Goal: Information Seeking & Learning: Find specific fact

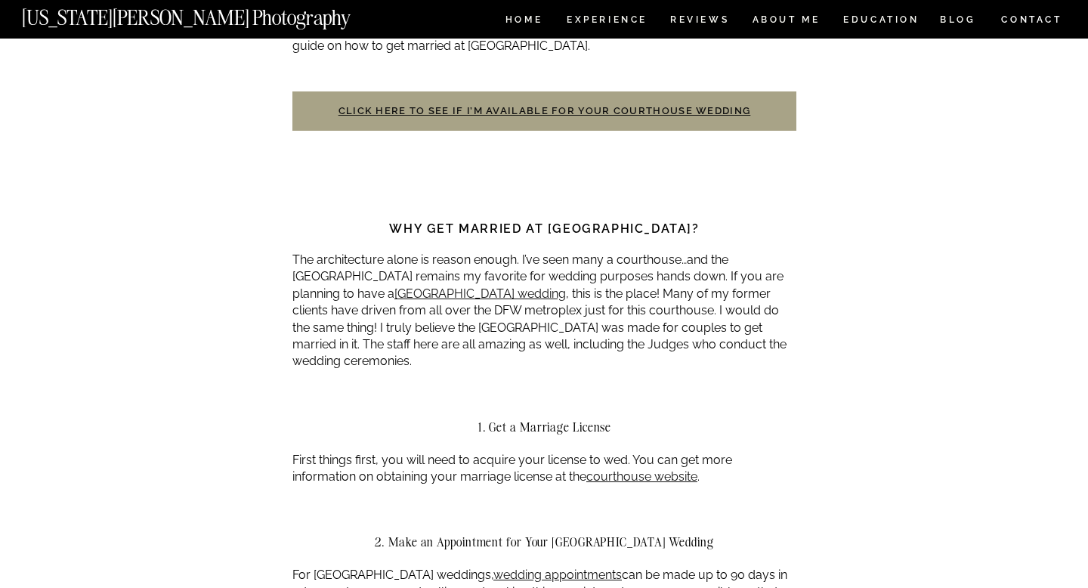
scroll to position [911, 0]
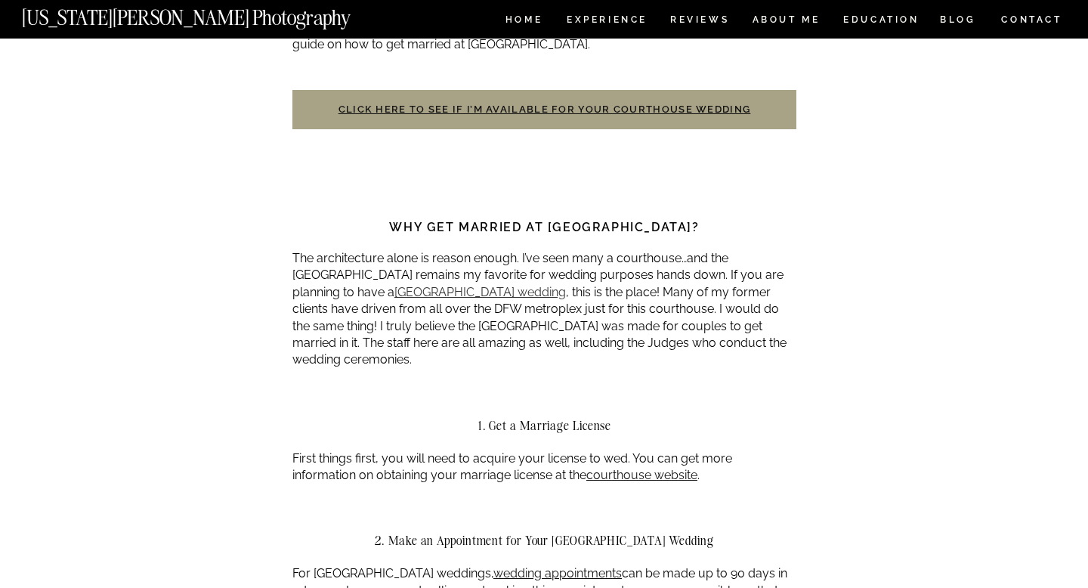
click at [512, 298] on link "[GEOGRAPHIC_DATA] wedding" at bounding box center [480, 292] width 172 height 14
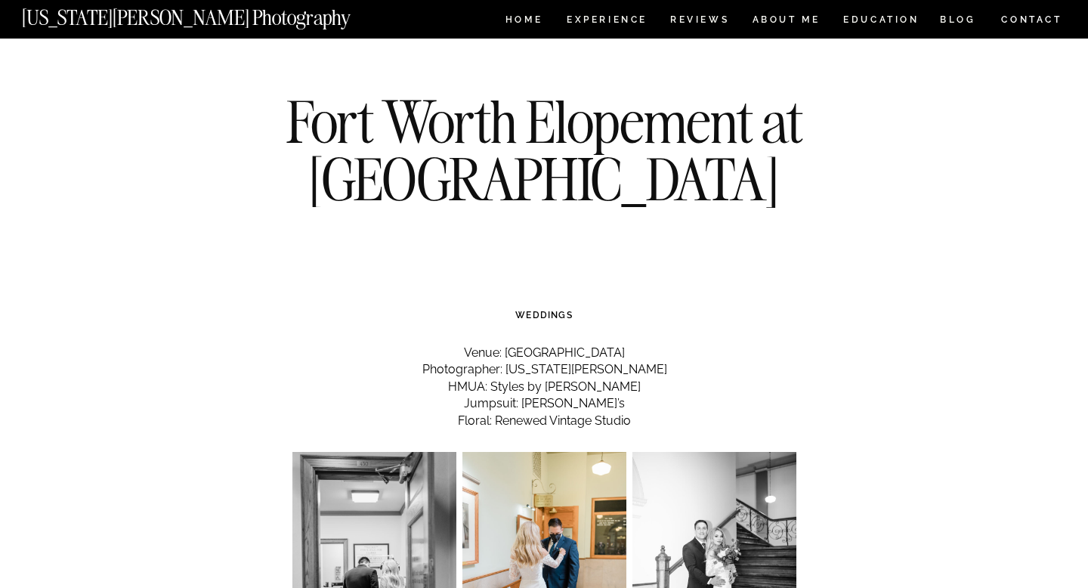
drag, startPoint x: 490, startPoint y: 352, endPoint x: 657, endPoint y: 348, distance: 166.3
click at [657, 348] on p "Venue: [GEOGRAPHIC_DATA] Photographer: [US_STATE][PERSON_NAME] HMUA: Styles by …" at bounding box center [544, 387] width 504 height 85
copy p "[GEOGRAPHIC_DATA]"
